Goal: Information Seeking & Learning: Find specific fact

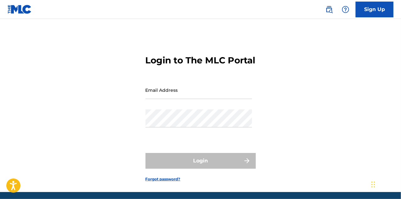
click at [331, 11] on img at bounding box center [329, 10] width 8 height 8
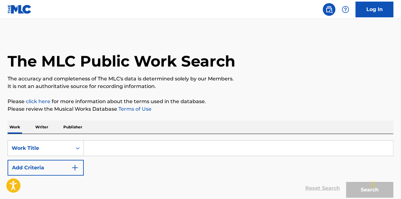
click at [49, 164] on button "Add Criteria" at bounding box center [46, 168] width 76 height 16
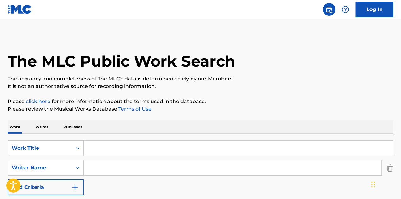
click at [125, 171] on input "Search Form" at bounding box center [233, 167] width 298 height 15
paste input "[PERSON_NAME]"
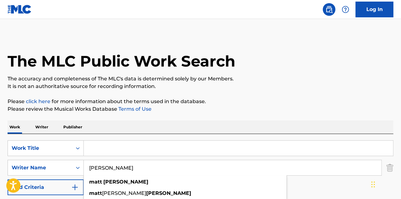
type input "[PERSON_NAME]"
click at [117, 149] on input "Search Form" at bounding box center [238, 148] width 309 height 15
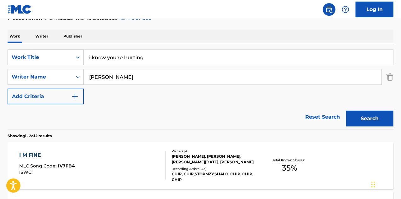
scroll to position [67, 0]
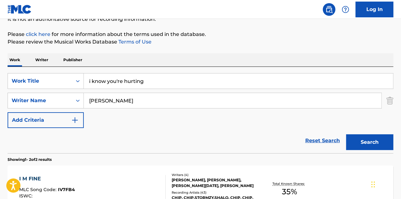
drag, startPoint x: 118, startPoint y: 81, endPoint x: 121, endPoint y: 107, distance: 26.0
click at [118, 81] on input "i know you're hurting" at bounding box center [238, 80] width 309 height 15
type input "i know youre hurting"
click at [346, 134] on button "Search" at bounding box center [369, 142] width 47 height 16
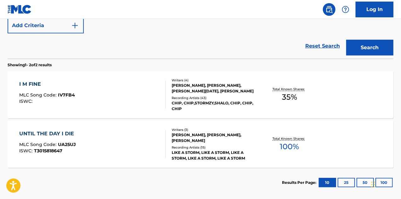
click at [252, 143] on div "Writers ( 3 ) [PERSON_NAME], [PERSON_NAME], [PERSON_NAME] Recording Artists ( 1…" at bounding box center [212, 144] width 92 height 34
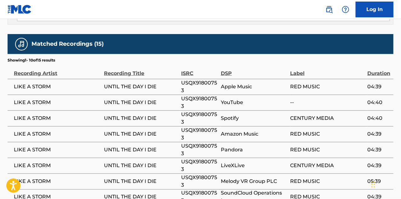
scroll to position [252, 0]
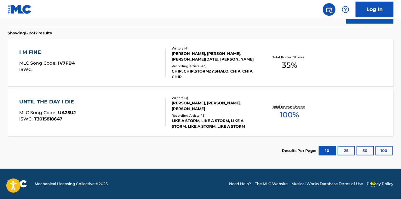
scroll to position [193, 0]
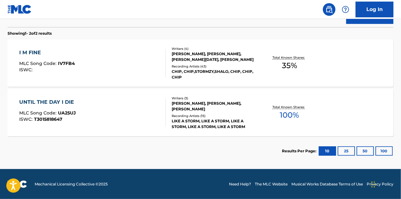
click at [90, 62] on div "I M FINE MLC Song Code : IV7FB4 ISWC :" at bounding box center [92, 63] width 147 height 28
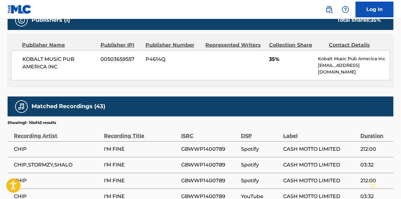
scroll to position [315, 0]
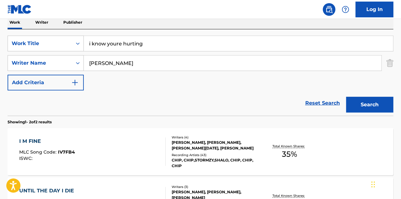
scroll to position [4, 0]
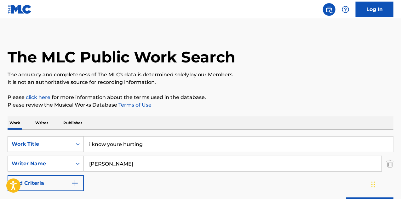
click at [43, 127] on p "Writer" at bounding box center [41, 122] width 17 height 13
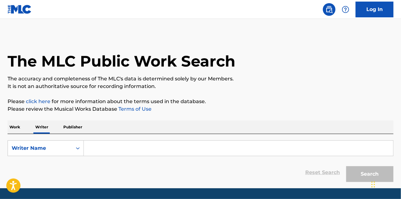
click at [118, 147] on input "Search Form" at bounding box center [238, 148] width 309 height 15
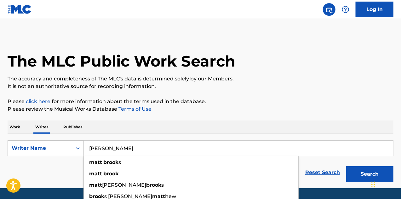
type input "[PERSON_NAME]"
click at [346, 166] on button "Search" at bounding box center [369, 174] width 47 height 16
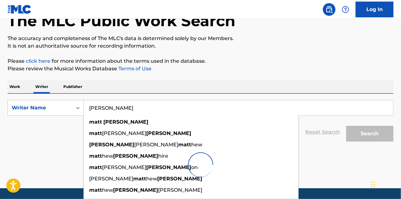
scroll to position [63, 0]
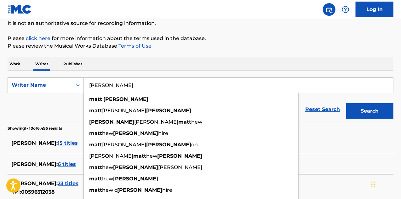
click at [60, 144] on span "15 titles" at bounding box center [68, 143] width 20 height 6
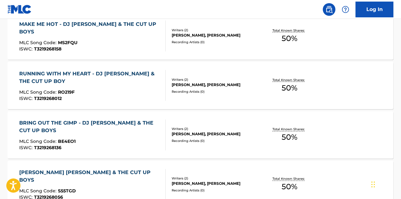
scroll to position [567, 0]
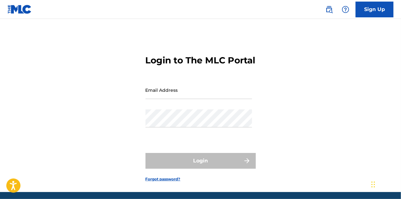
click at [328, 10] on img at bounding box center [329, 10] width 8 height 8
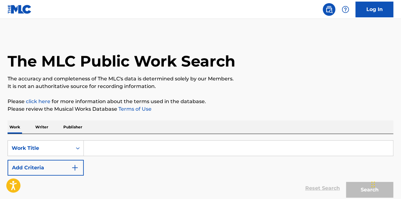
click at [45, 129] on p "Writer" at bounding box center [41, 126] width 17 height 13
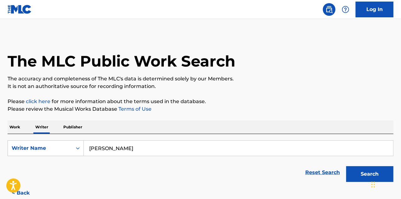
click at [148, 145] on input "[PERSON_NAME]" at bounding box center [238, 148] width 309 height 15
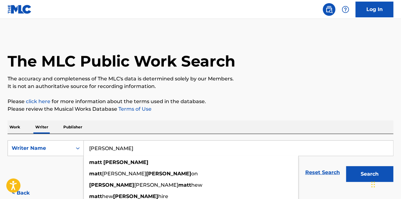
click at [364, 172] on button "Search" at bounding box center [369, 174] width 47 height 16
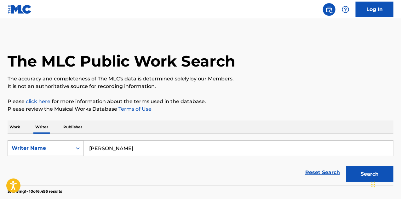
scroll to position [158, 0]
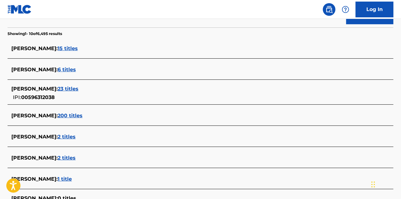
click at [65, 87] on span "23 titles" at bounding box center [68, 89] width 21 height 6
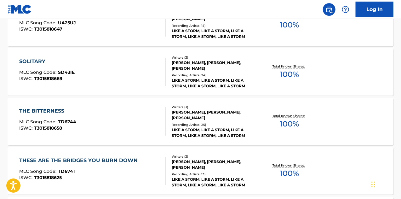
scroll to position [221, 0]
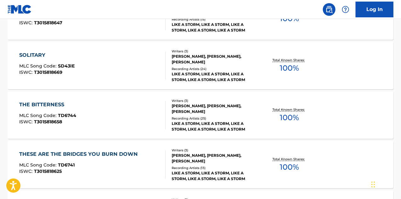
click at [119, 122] on div "THE BITTERNESS MLC Song Code : TD6744 ISWC : T3015818658" at bounding box center [92, 115] width 147 height 28
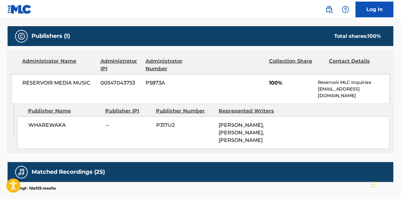
scroll to position [315, 0]
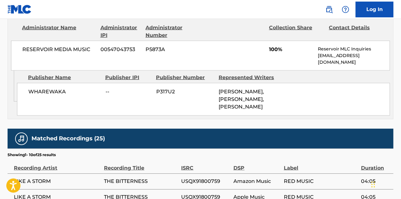
click at [333, 8] on img at bounding box center [329, 10] width 8 height 8
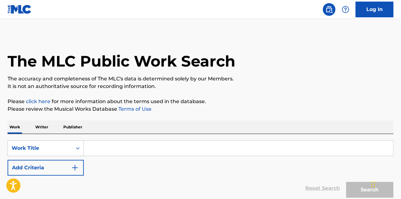
click at [119, 152] on input "Search Form" at bounding box center [238, 148] width 309 height 15
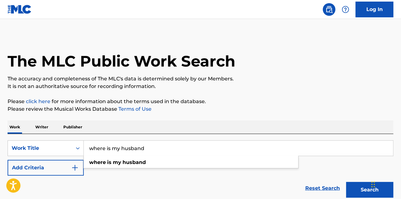
type input "where is my husband"
click at [44, 169] on button "Add Criteria" at bounding box center [46, 168] width 76 height 16
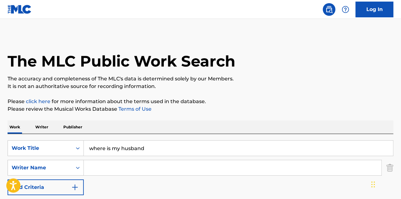
click at [100, 164] on input "Search Form" at bounding box center [233, 167] width 298 height 15
type input "keen"
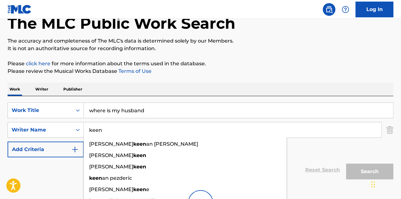
scroll to position [95, 0]
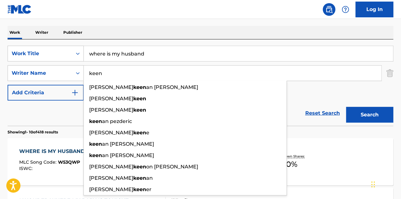
click at [46, 123] on div "Reset Search Search" at bounding box center [201, 113] width 386 height 25
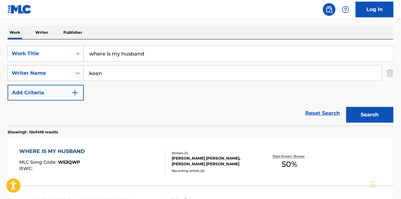
click at [147, 166] on div "WHERE IS MY HUSBAND MLC Song Code : W53QWP ISWC :" at bounding box center [92, 161] width 147 height 28
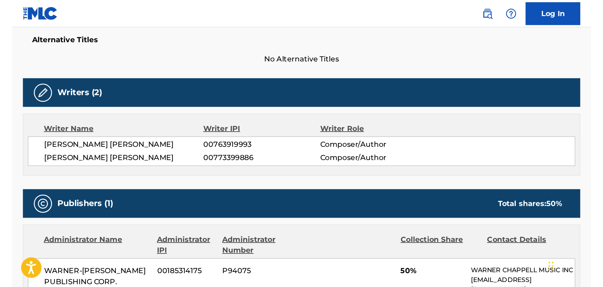
scroll to position [158, 0]
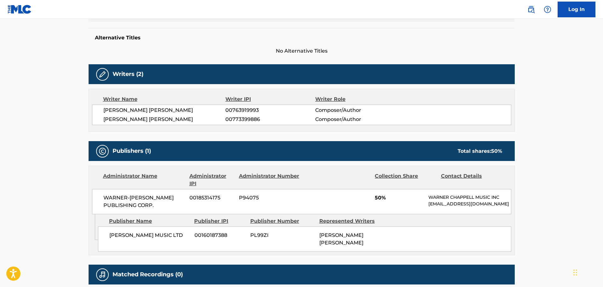
click at [401, 8] on link at bounding box center [531, 9] width 13 height 13
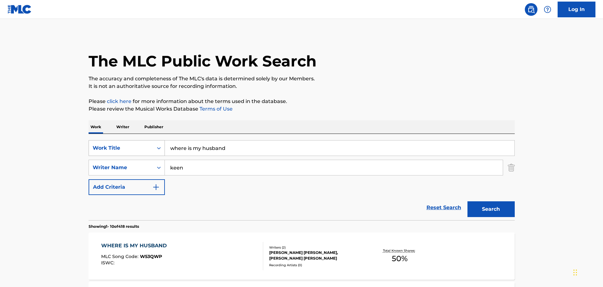
drag, startPoint x: 233, startPoint y: 149, endPoint x: 99, endPoint y: 152, distance: 133.9
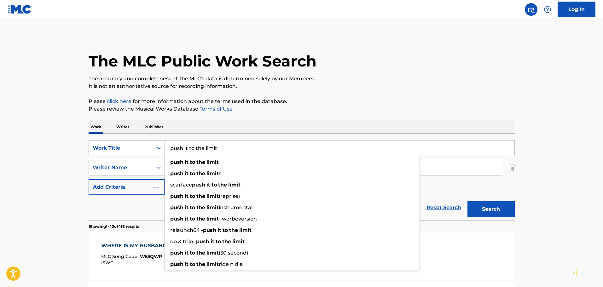
type input "push it to the limit"
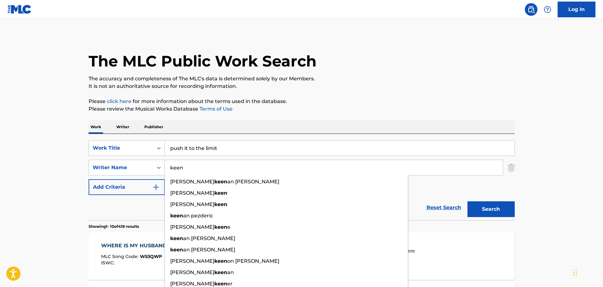
paste input "Moroder"
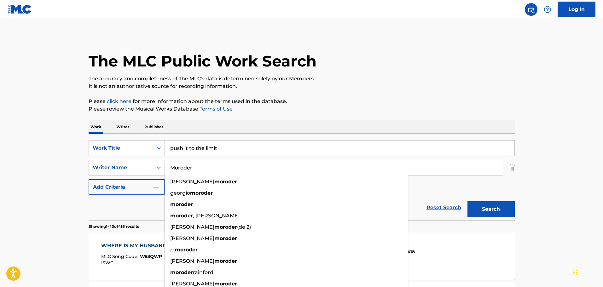
type input "Moroder"
click at [401, 198] on button "Search" at bounding box center [490, 209] width 47 height 16
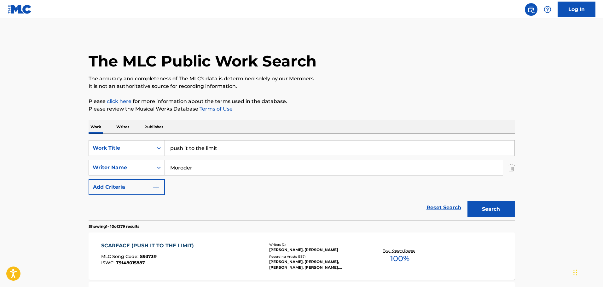
click at [219, 198] on div "SCARFACE (PUSH IT TO THE LIMIT) MLC Song Code : S9373R ISWC : T9148015887" at bounding box center [182, 256] width 162 height 28
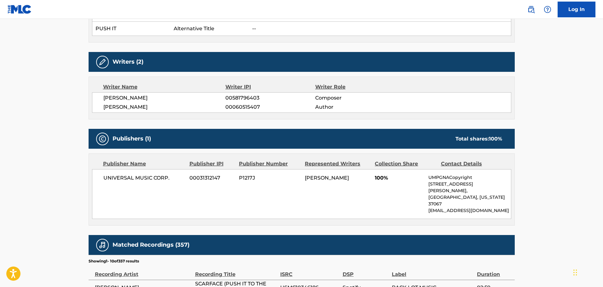
scroll to position [252, 0]
